Goal: Task Accomplishment & Management: Use online tool/utility

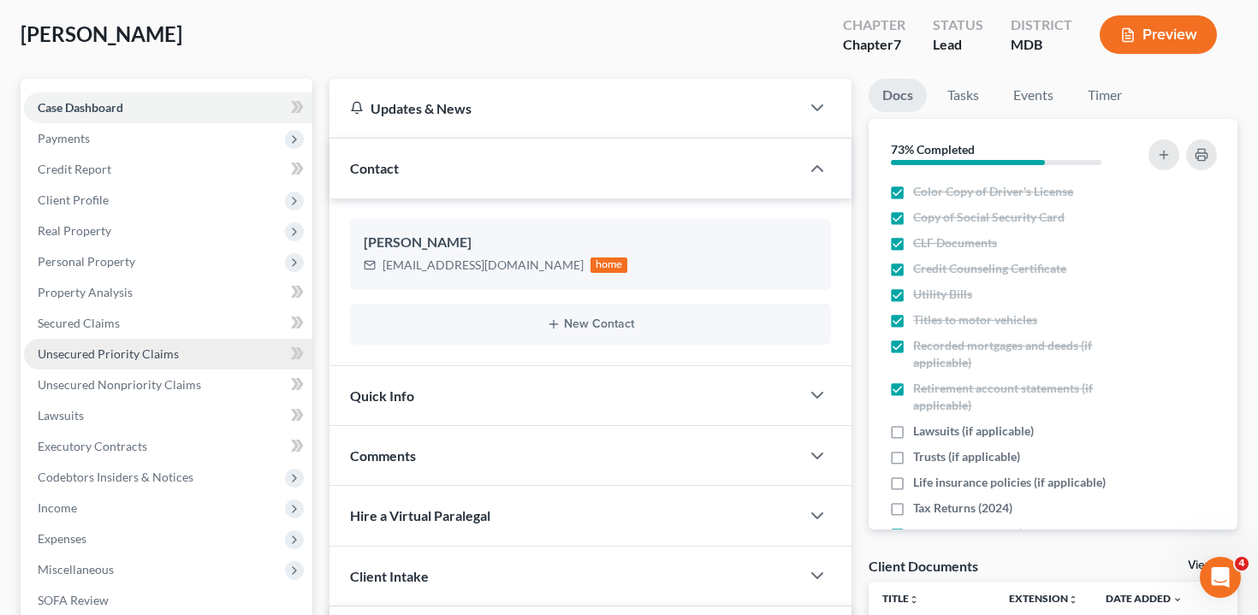
scroll to position [119, 0]
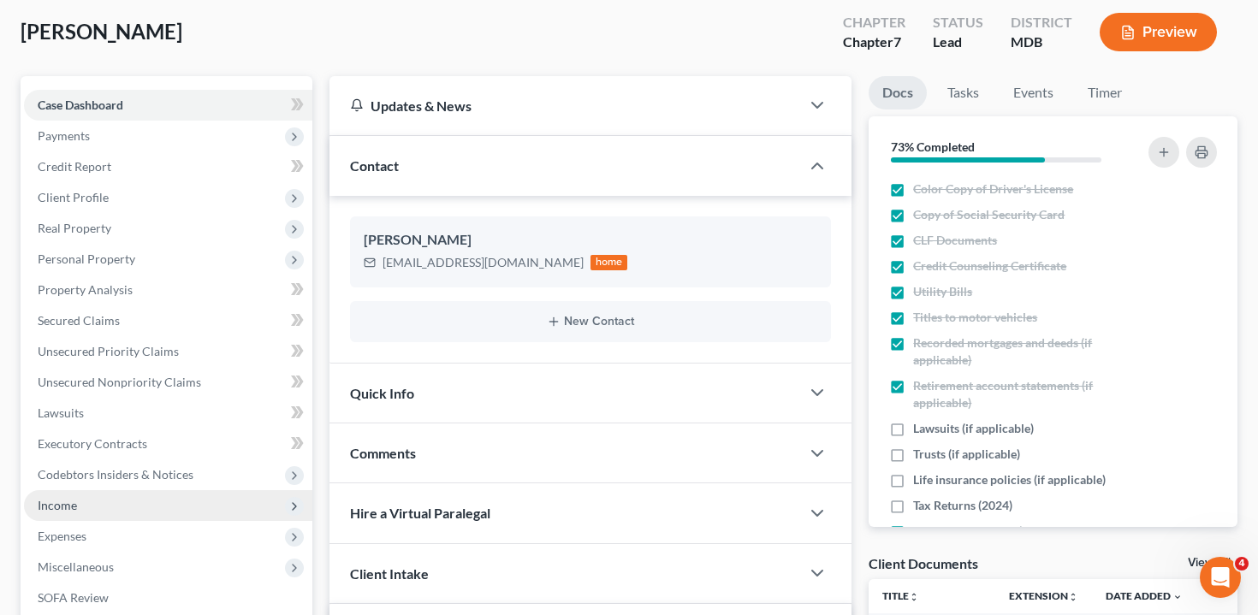
click at [148, 490] on span "Income" at bounding box center [168, 505] width 288 height 31
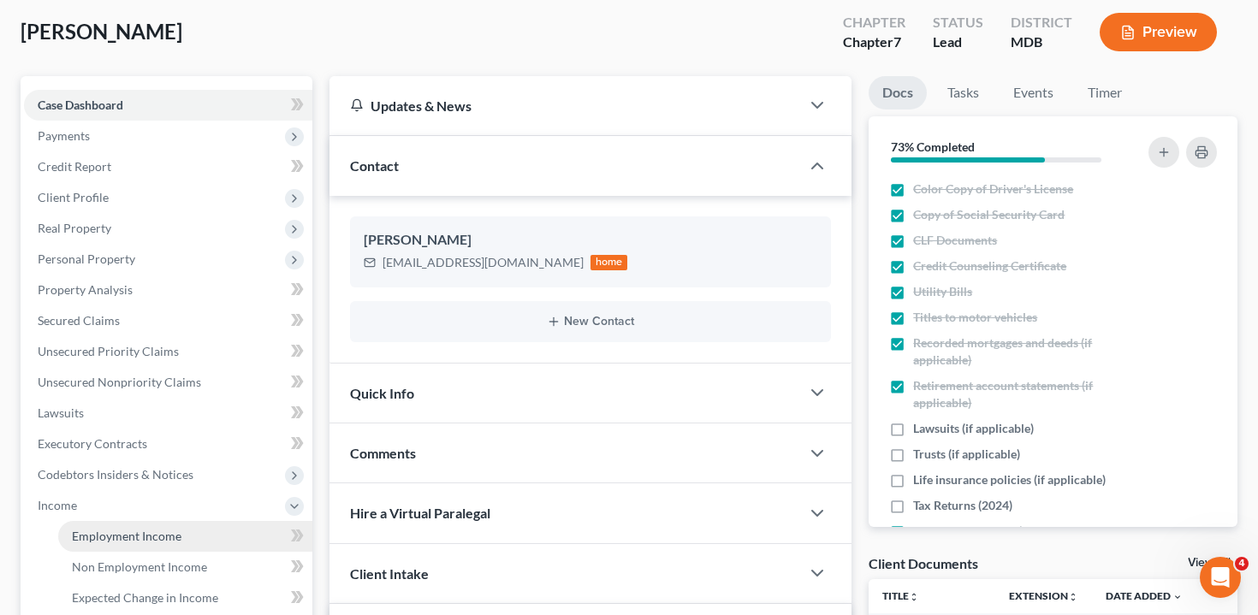
click at [146, 529] on span "Employment Income" at bounding box center [127, 536] width 110 height 15
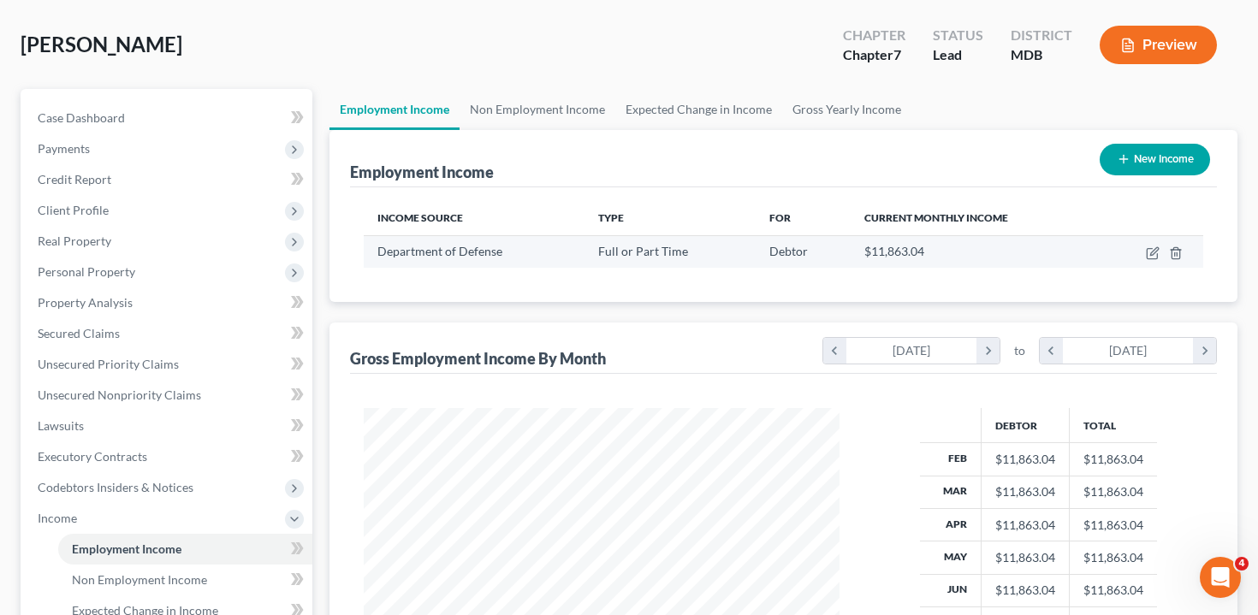
scroll to position [87, 0]
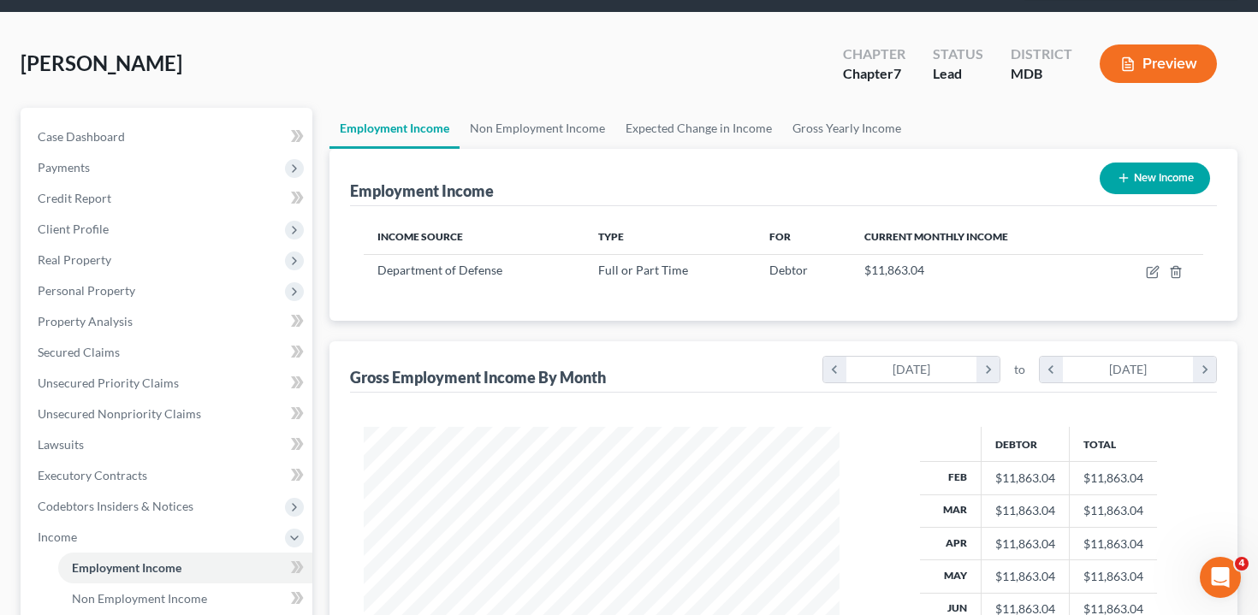
click at [1192, 44] on button "Preview" at bounding box center [1158, 63] width 117 height 39
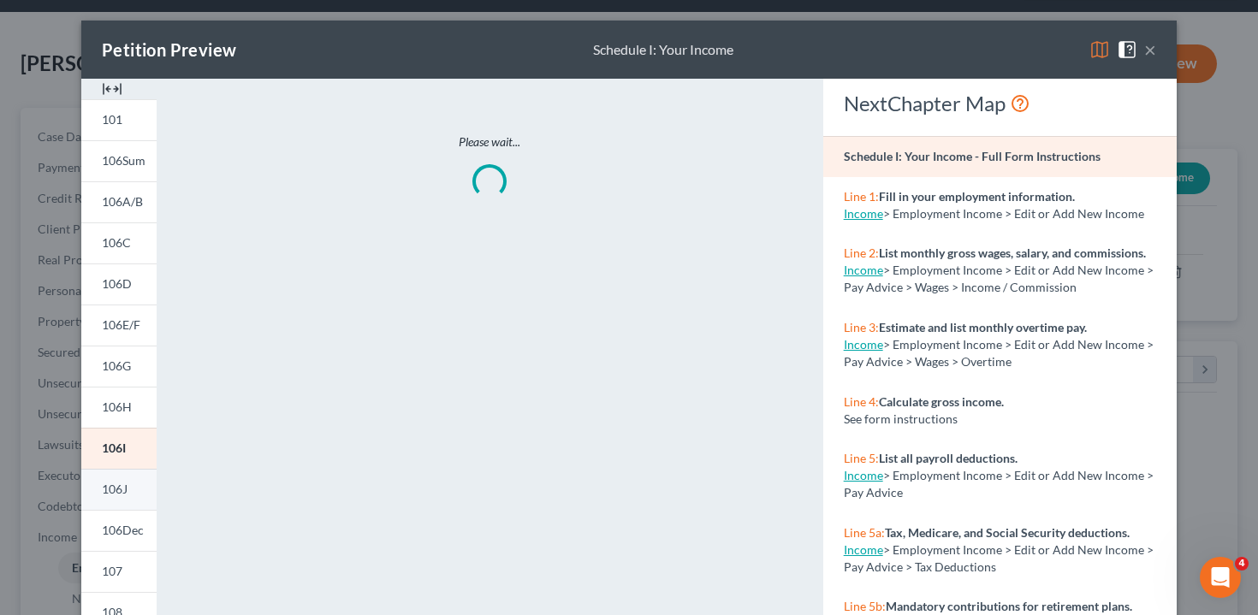
click at [102, 486] on span "106J" at bounding box center [115, 489] width 26 height 15
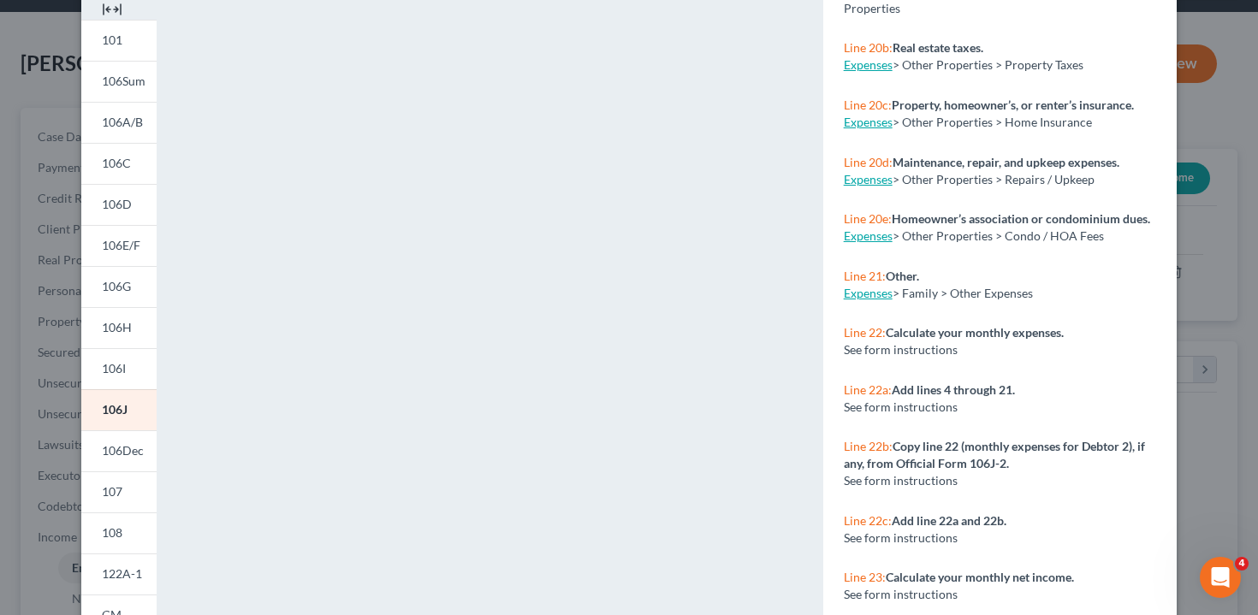
scroll to position [85, 0]
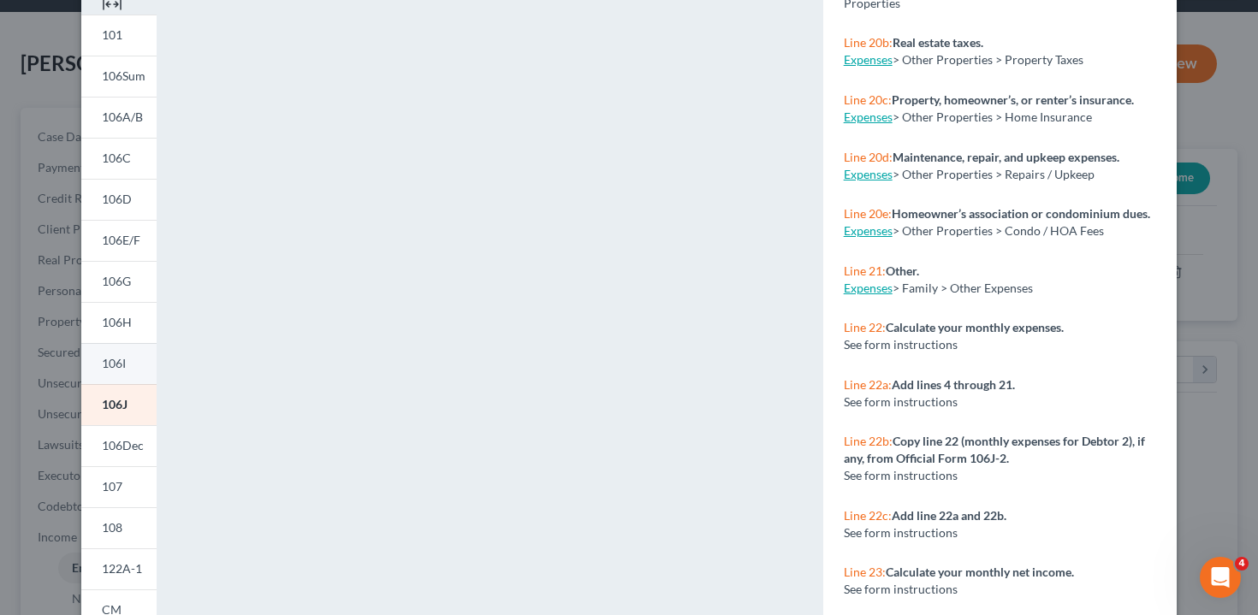
click at [114, 361] on span "106I" at bounding box center [114, 363] width 24 height 15
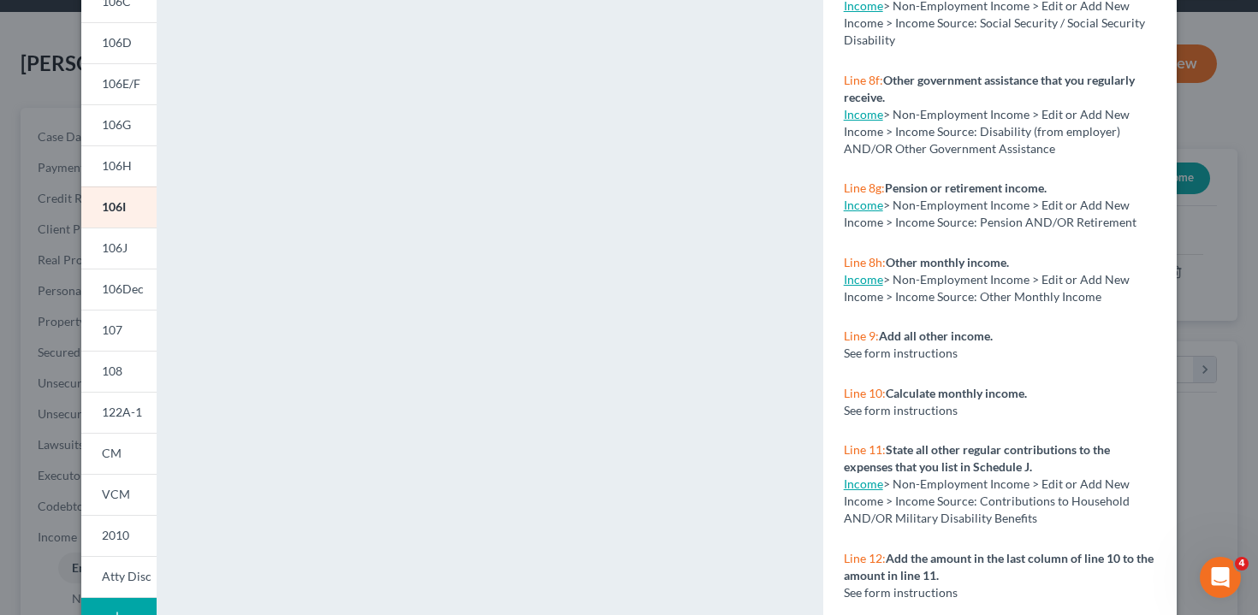
scroll to position [336, 0]
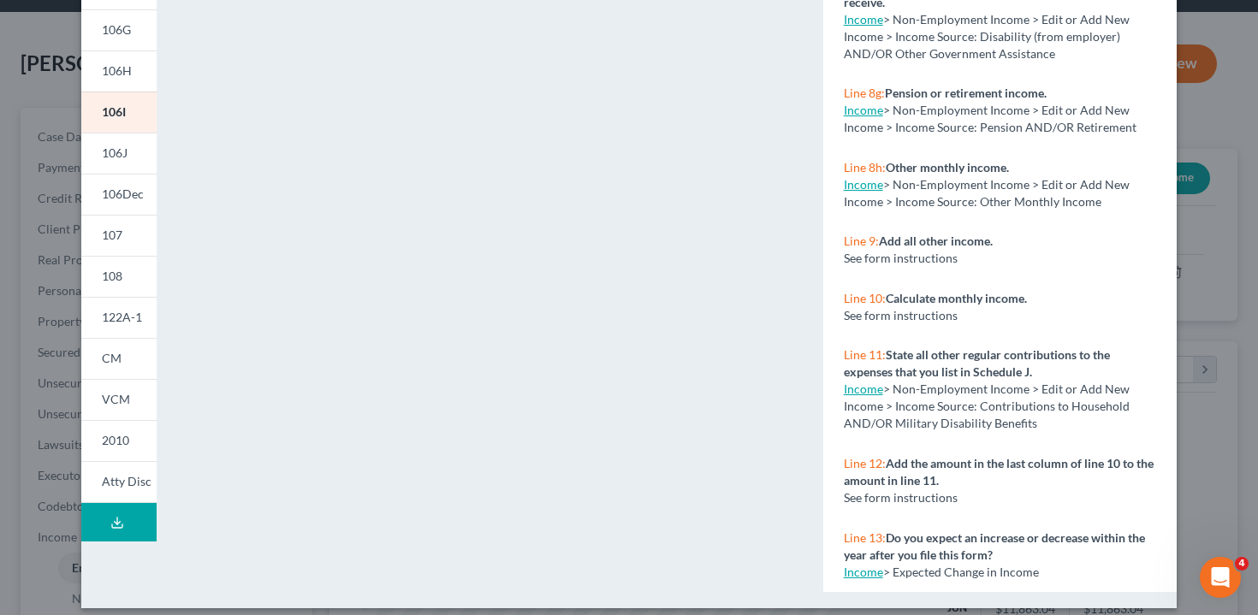
click at [1204, 175] on div "Petition Preview Schedule I: Your Income × 101 106Sum 106A/B 106C 106D 106E/F 1…" at bounding box center [629, 307] width 1258 height 615
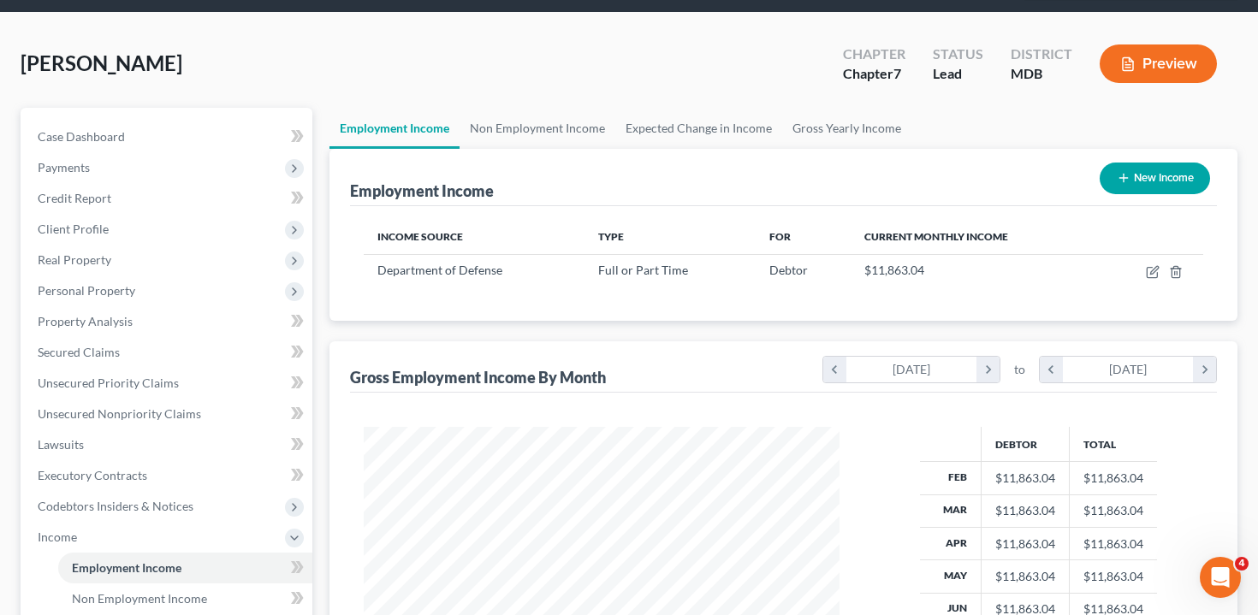
click at [1155, 44] on button "Preview" at bounding box center [1158, 63] width 117 height 39
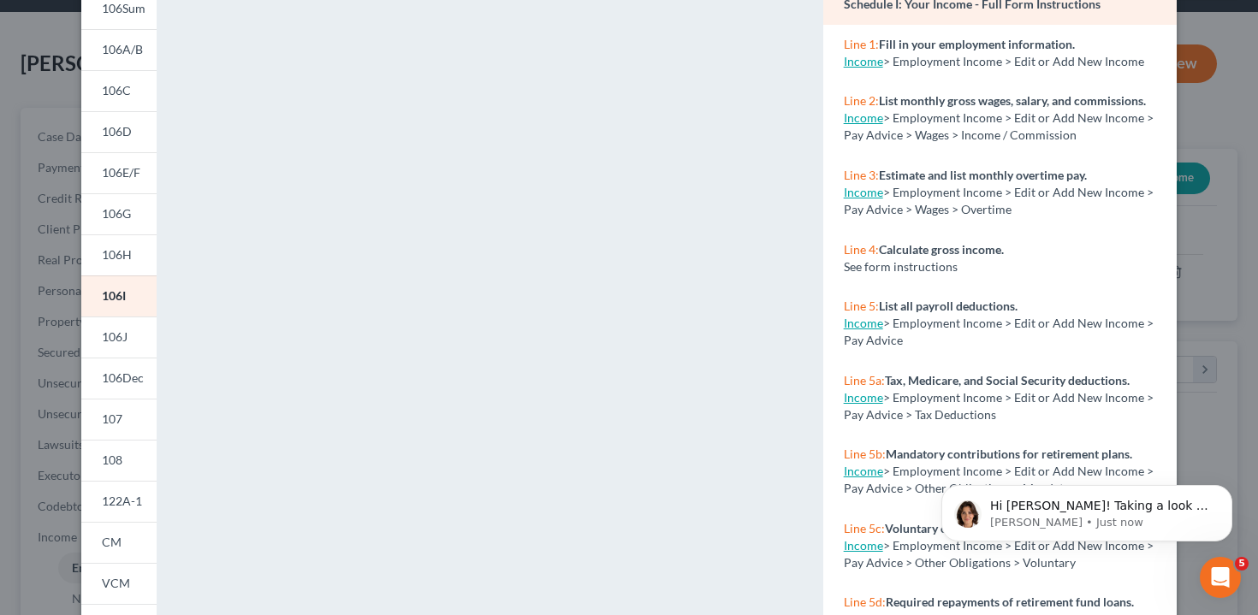
scroll to position [0, 0]
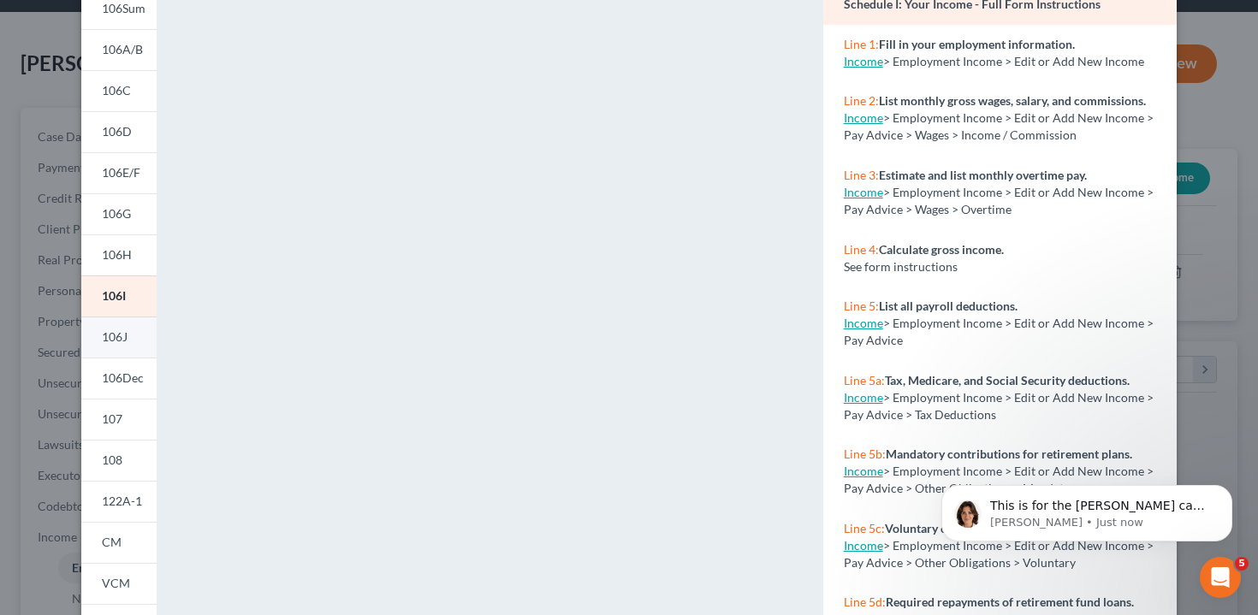
click at [118, 337] on span "106J" at bounding box center [115, 336] width 26 height 15
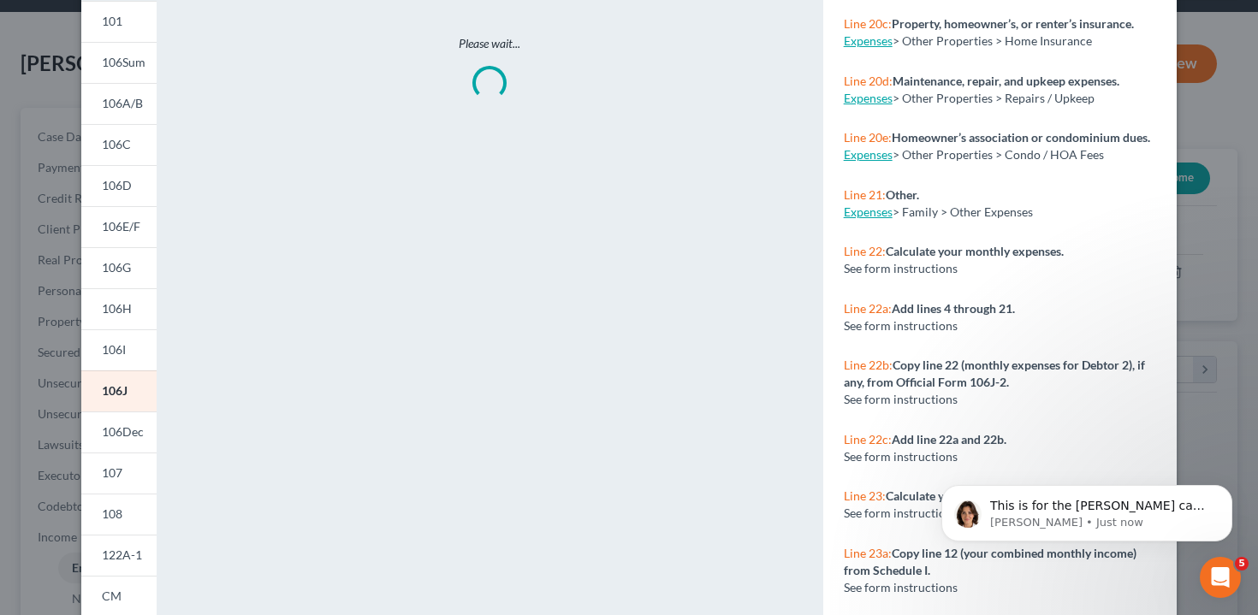
scroll to position [107, 0]
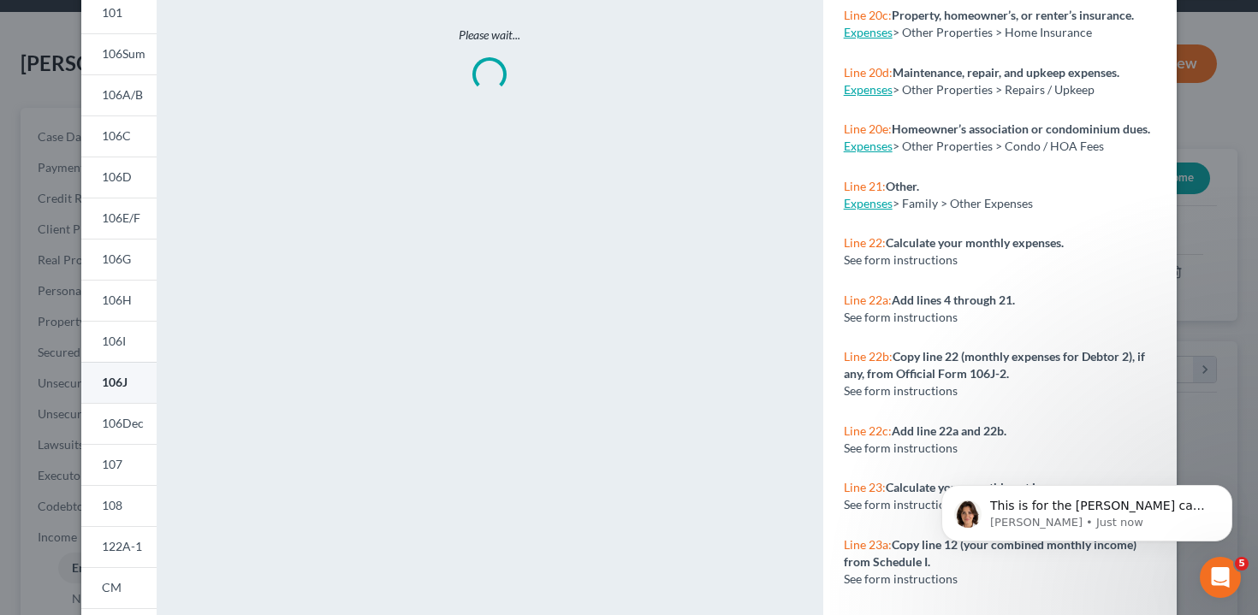
click at [129, 379] on link "106J" at bounding box center [118, 382] width 75 height 41
click at [10, 408] on div "Petition Preview Schedule J: Your Expenses × 101 106Sum 106A/B 106C 106D 106E/F…" at bounding box center [629, 307] width 1258 height 615
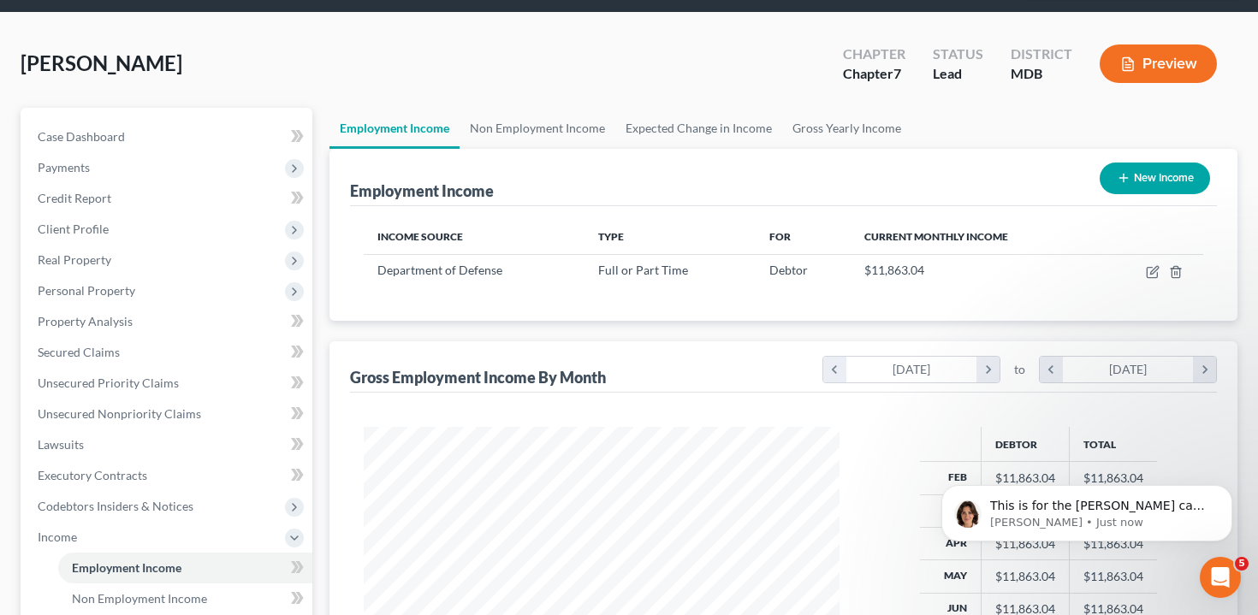
click at [1181, 44] on button "Preview" at bounding box center [1158, 63] width 117 height 39
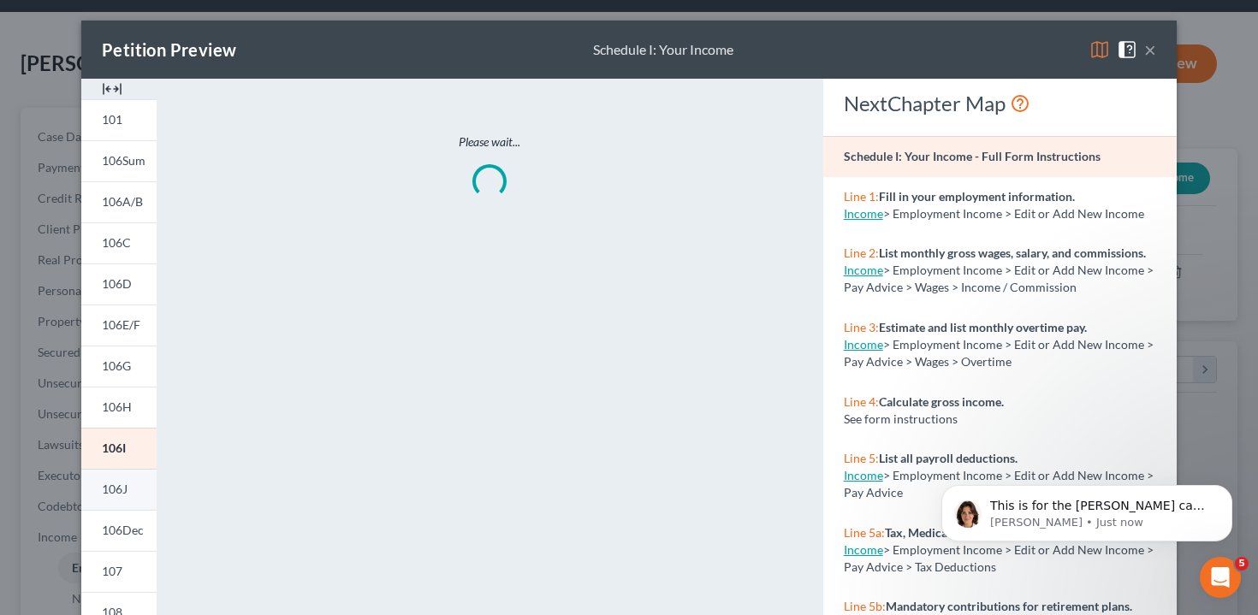
click at [133, 477] on link "106J" at bounding box center [118, 489] width 75 height 41
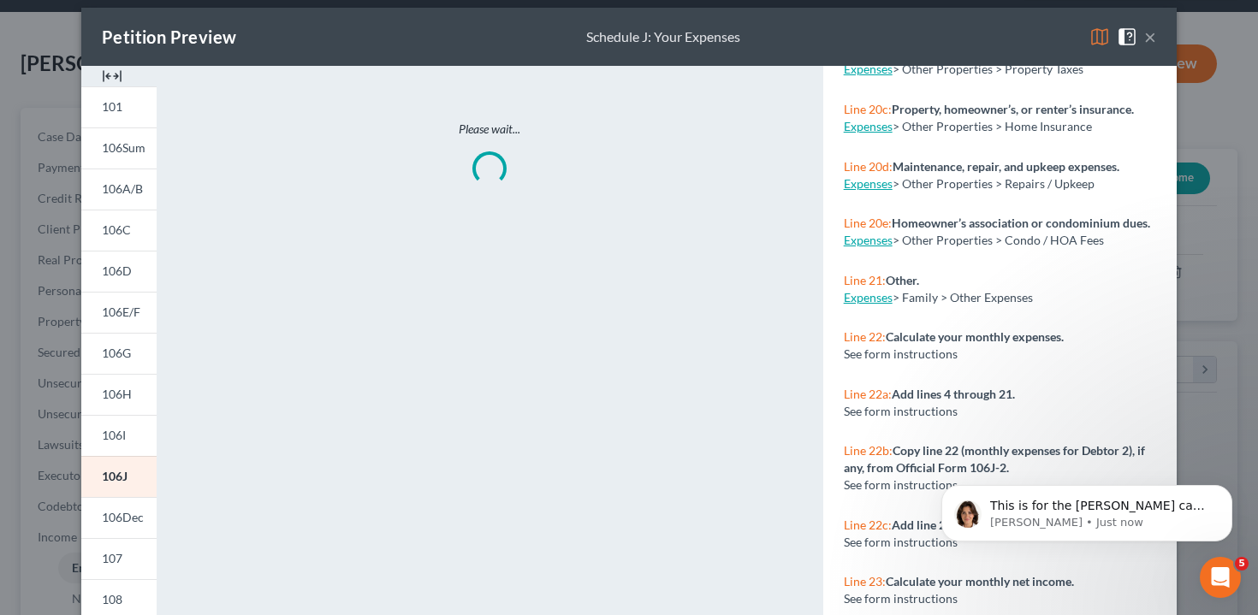
scroll to position [14, 0]
